Goal: Information Seeking & Learning: Find specific fact

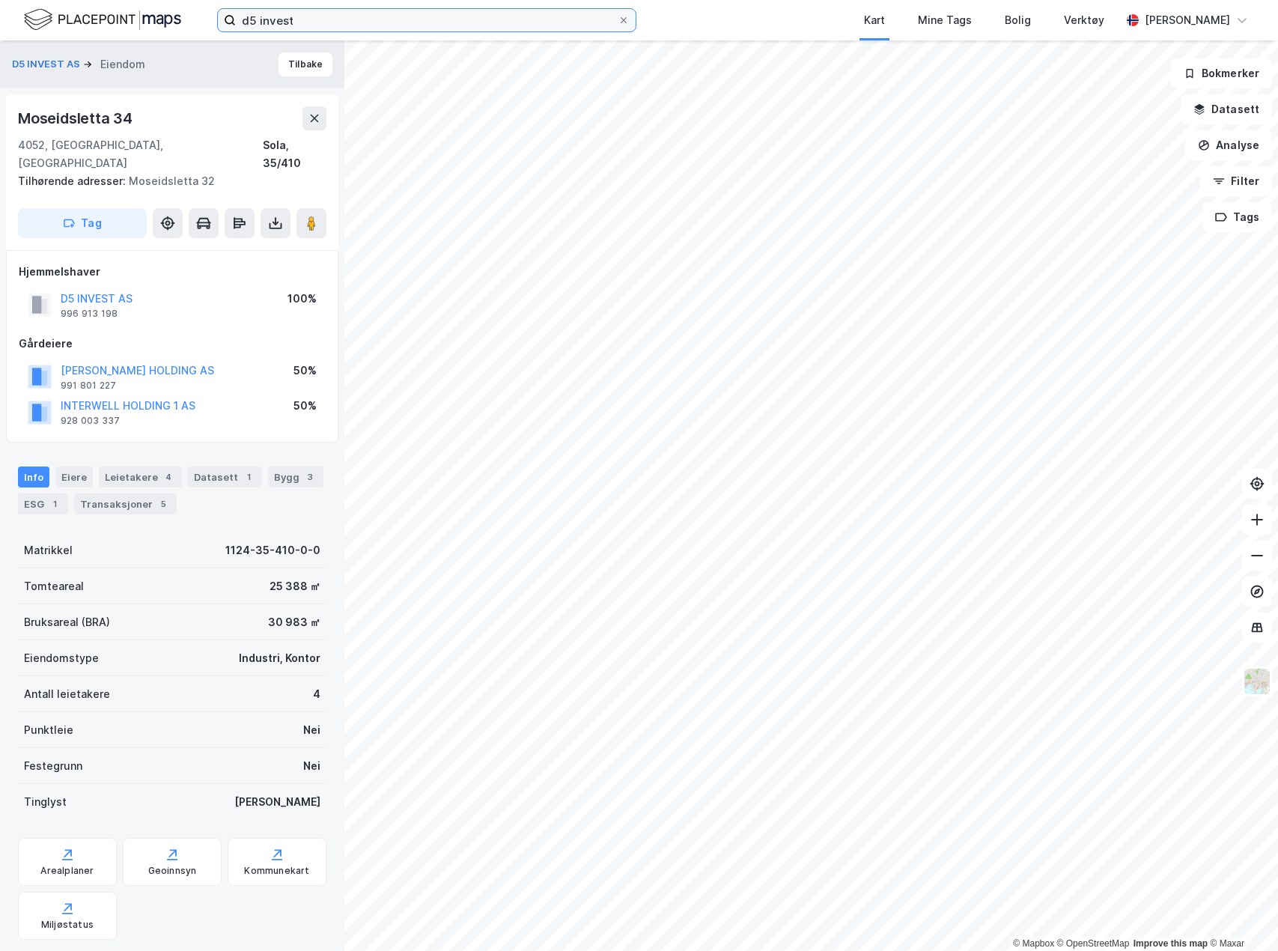
click at [526, 10] on input "d5 invest" at bounding box center [427, 20] width 382 height 22
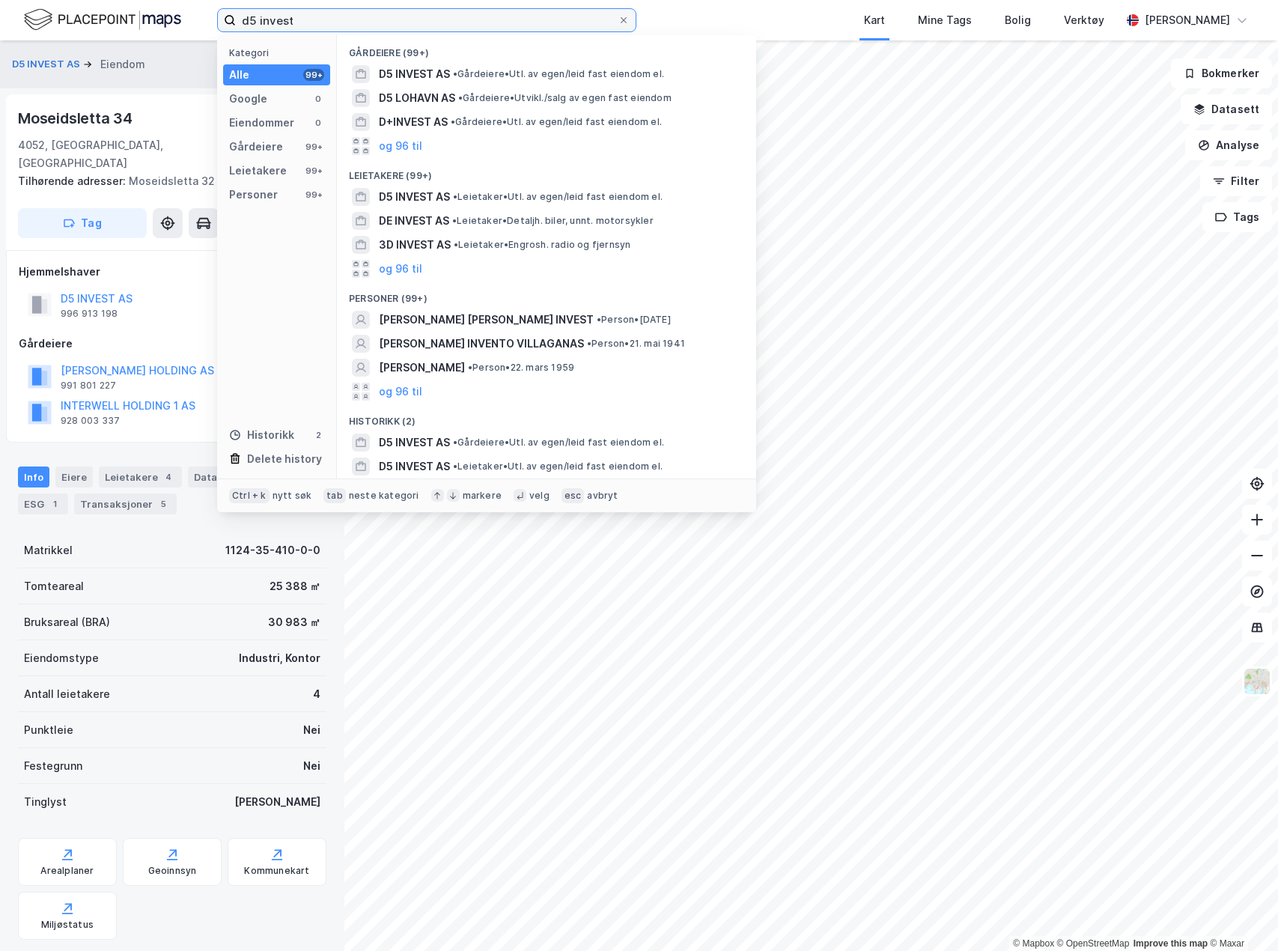
click at [526, 10] on input "d5 invest" at bounding box center [427, 20] width 382 height 22
type input "[PERSON_NAME]"
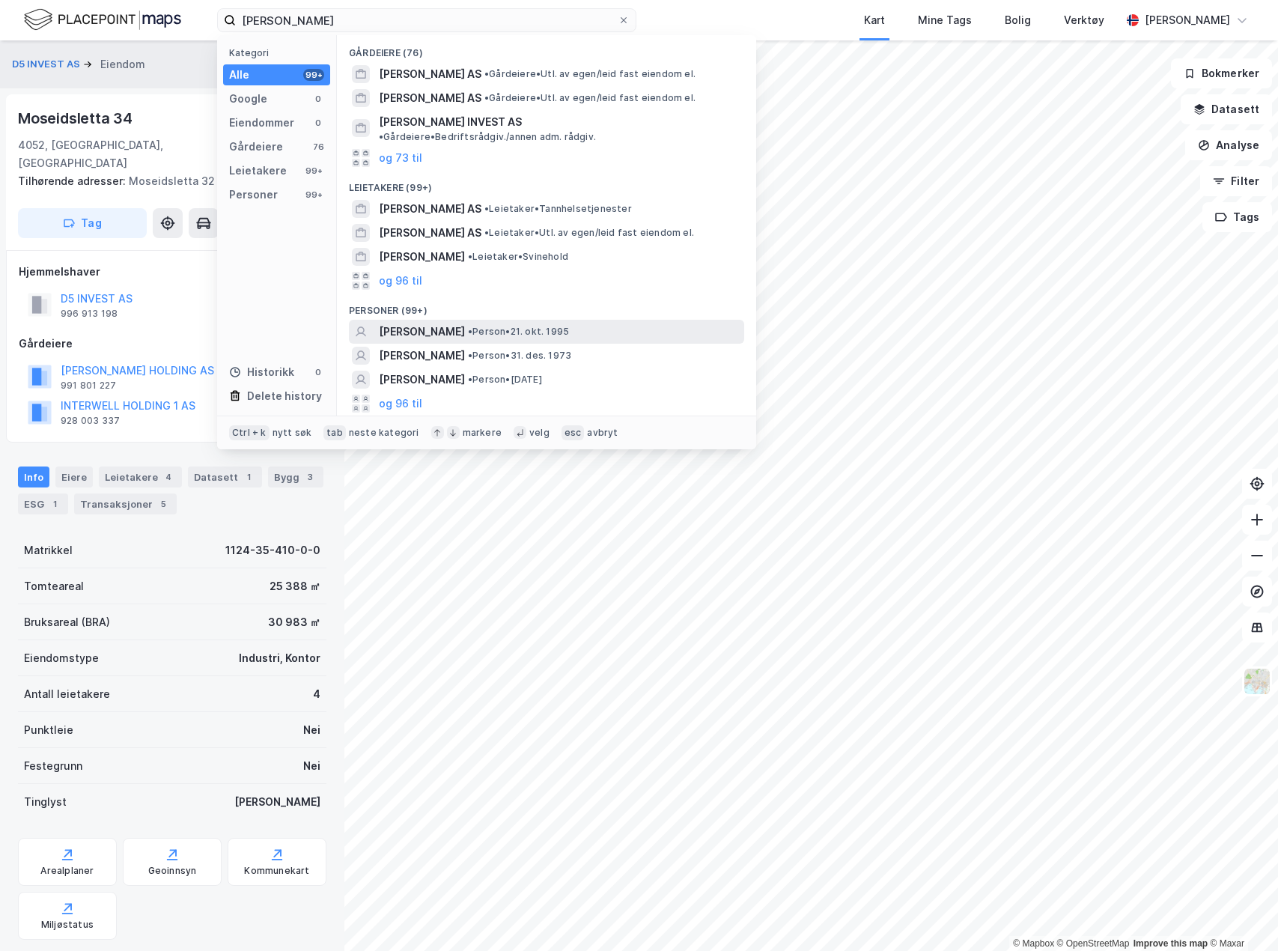
click at [465, 323] on span "[PERSON_NAME]" at bounding box center [422, 332] width 86 height 18
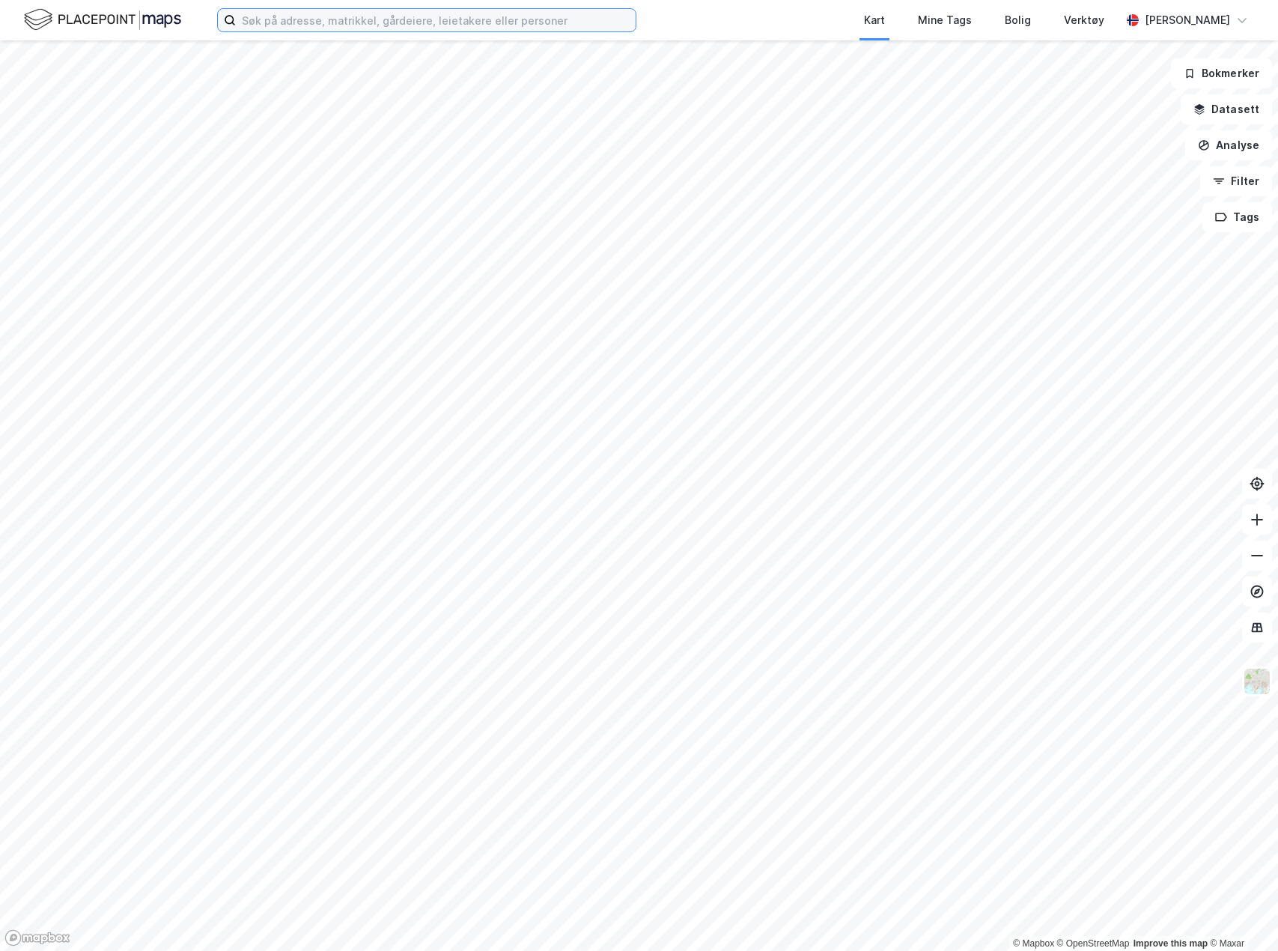
click at [418, 17] on input at bounding box center [436, 20] width 400 height 22
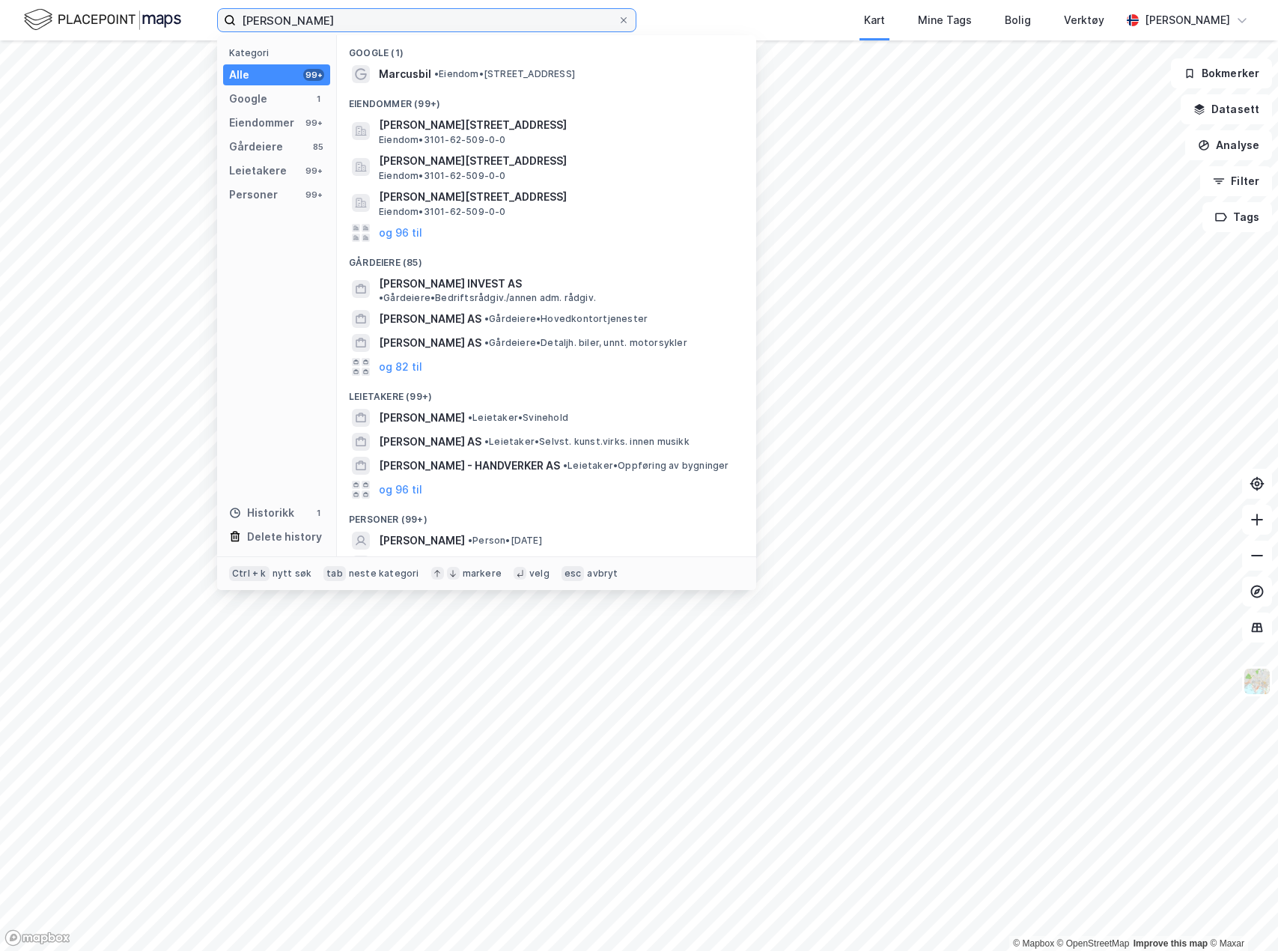
type input "[PERSON_NAME]"
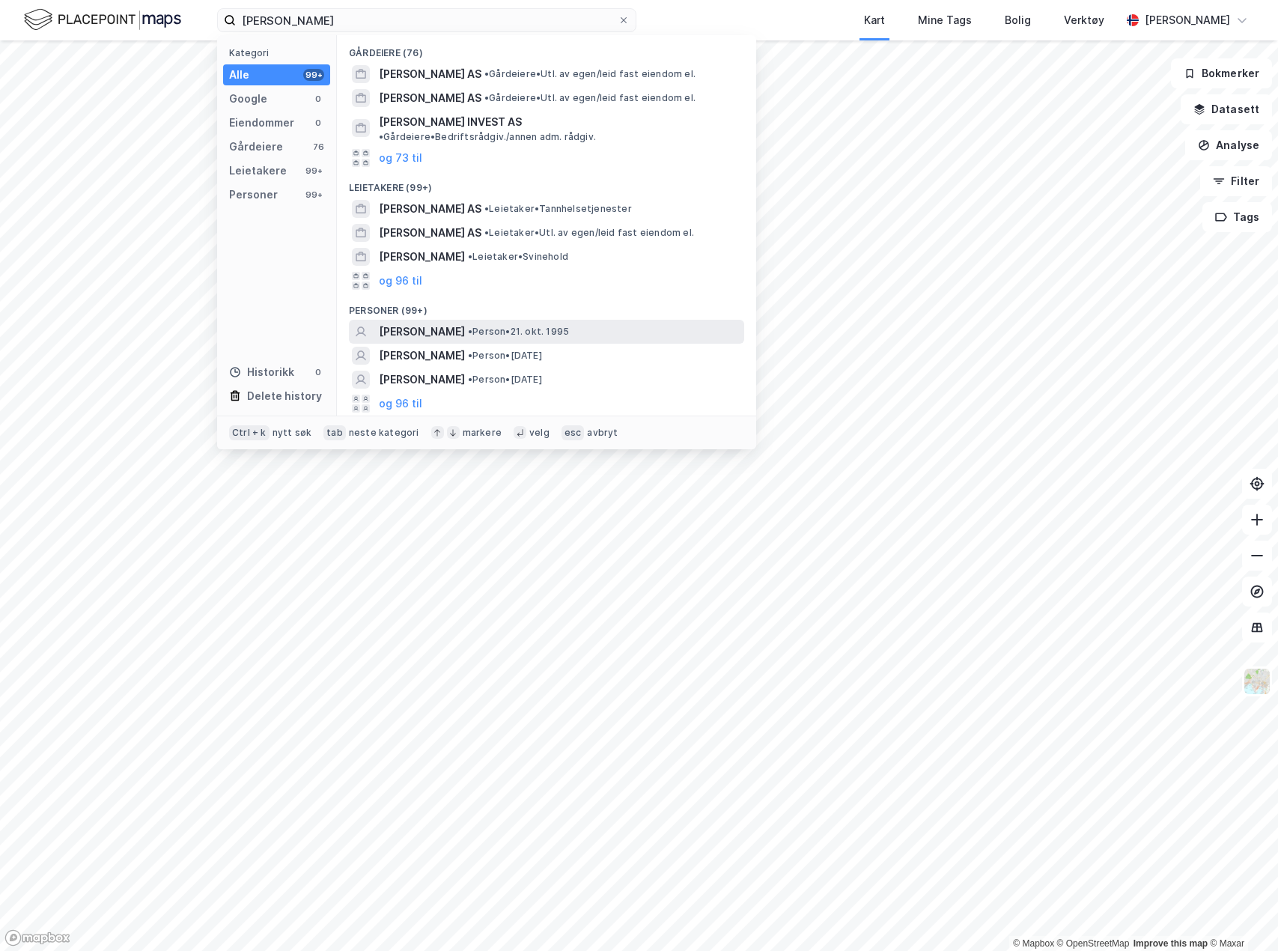
click at [569, 326] on span "• Person • [DATE]" at bounding box center [518, 332] width 101 height 12
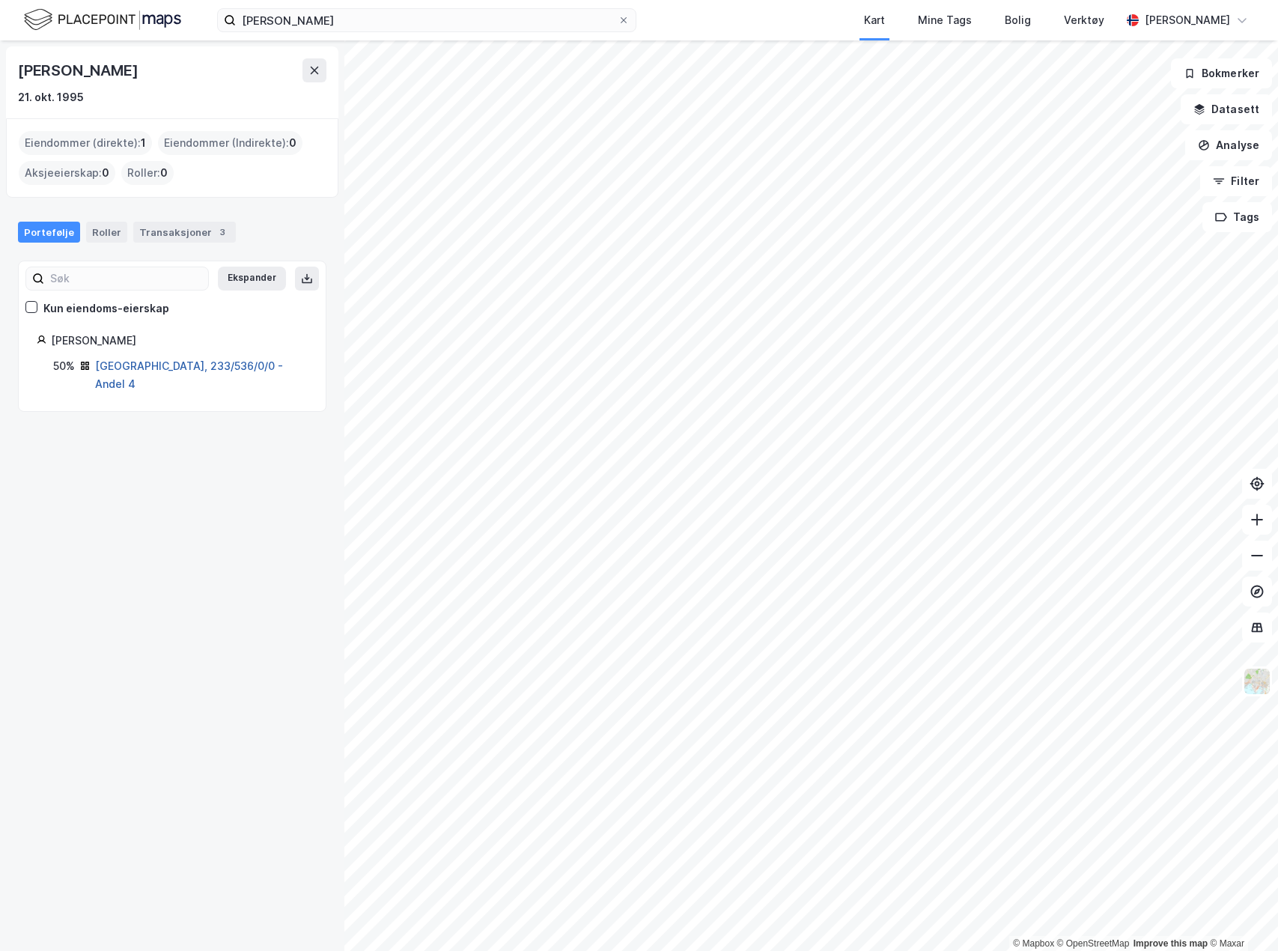
click at [147, 365] on link "[GEOGRAPHIC_DATA], 233/536/0/0 - Andel 4" at bounding box center [189, 374] width 188 height 31
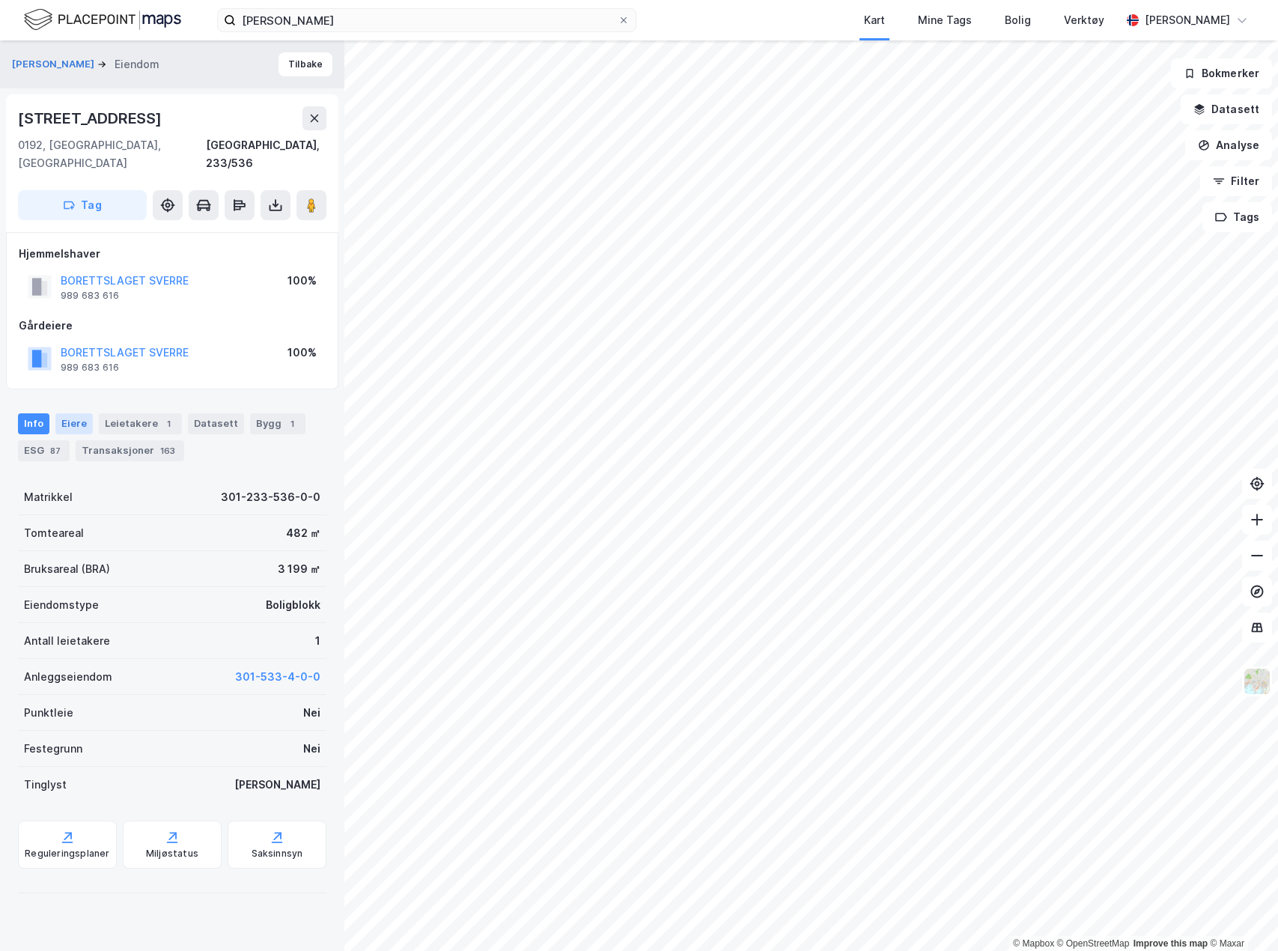
drag, startPoint x: 97, startPoint y: 411, endPoint x: 75, endPoint y: 410, distance: 21.7
click at [83, 413] on div "Info [PERSON_NAME] 1 Datasett Bygg 1 ESG 87 Transaksjoner 163" at bounding box center [172, 437] width 308 height 48
click at [76, 413] on div "Eiere" at bounding box center [73, 423] width 37 height 21
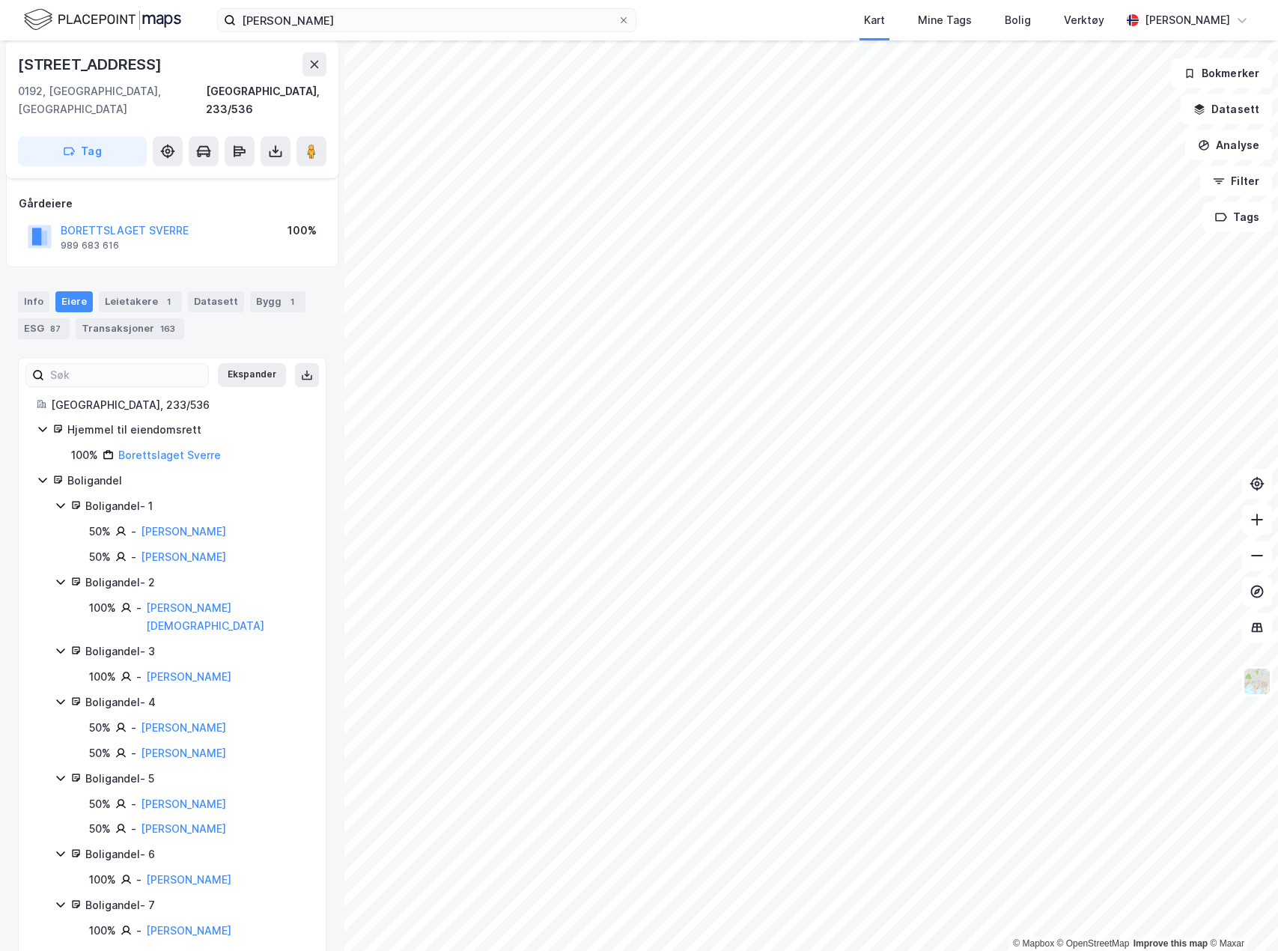
scroll to position [150, 0]
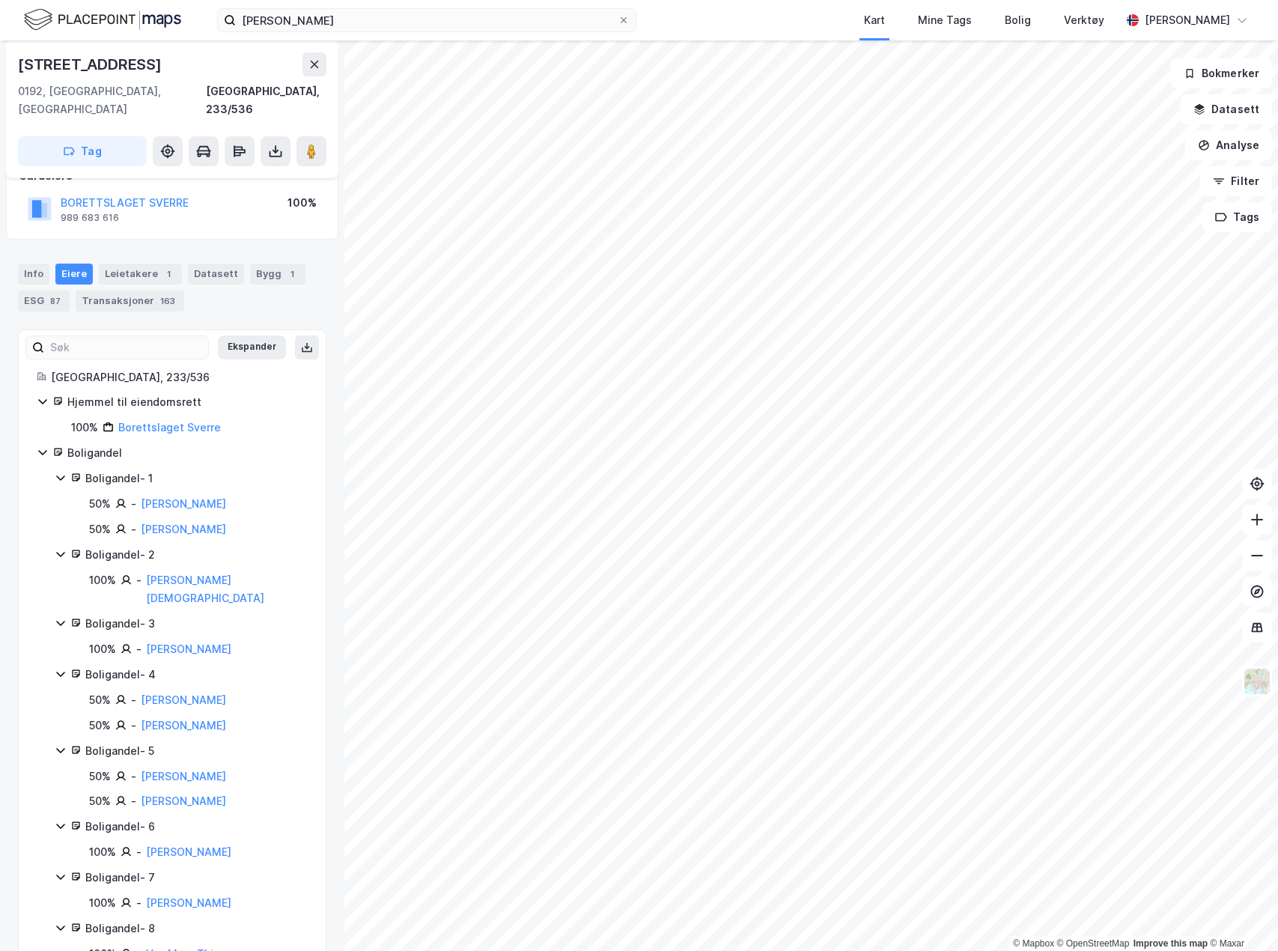
click at [64, 30] on img at bounding box center [102, 20] width 157 height 26
